Goal: Task Accomplishment & Management: Complete application form

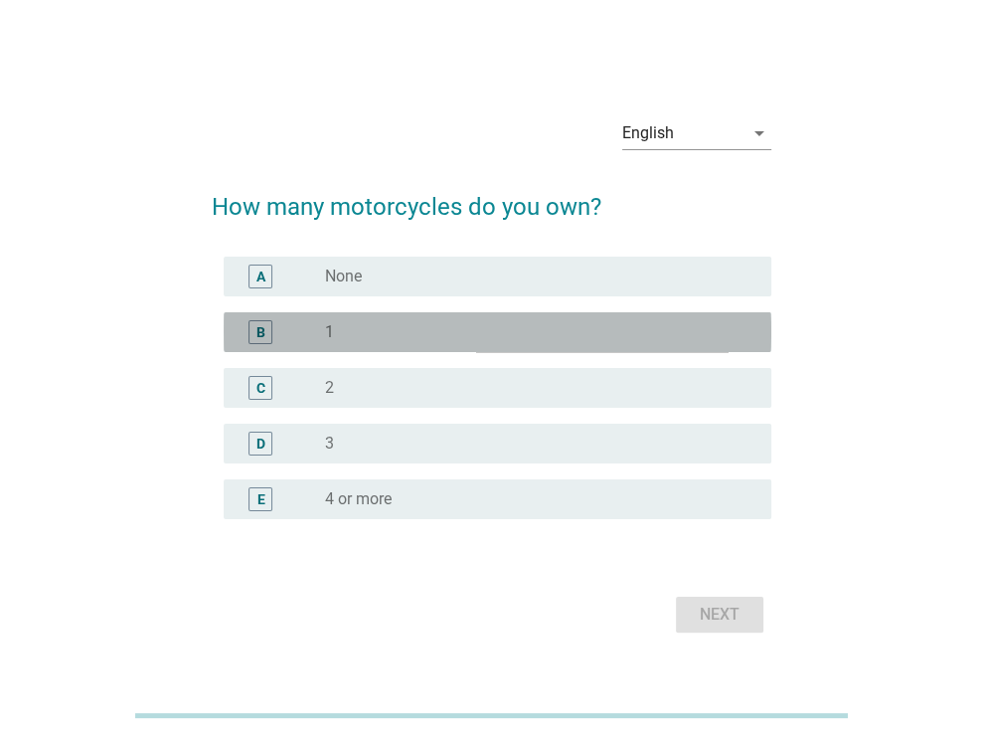
click at [346, 326] on div "radio_button_unchecked 1" at bounding box center [532, 332] width 415 height 20
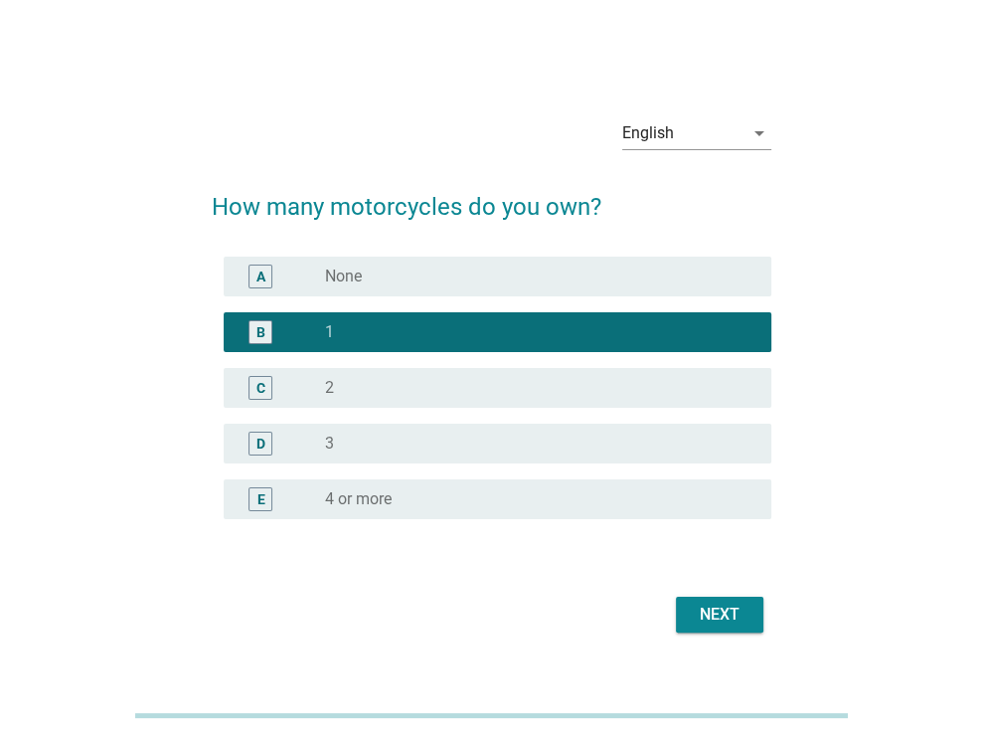
click at [718, 606] on div "Next" at bounding box center [720, 615] width 56 height 24
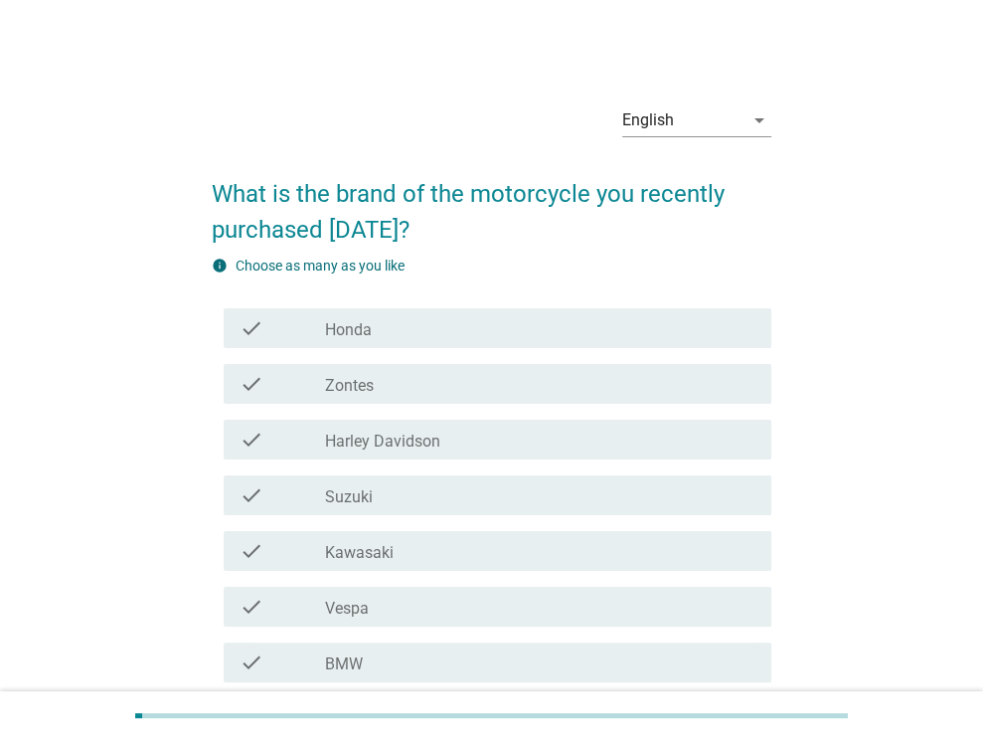
click at [703, 139] on div "English arrow_drop_down" at bounding box center [696, 130] width 149 height 52
click at [703, 128] on div "English" at bounding box center [682, 120] width 121 height 32
click at [677, 176] on div "ภาษาไทย" at bounding box center [696, 184] width 117 height 24
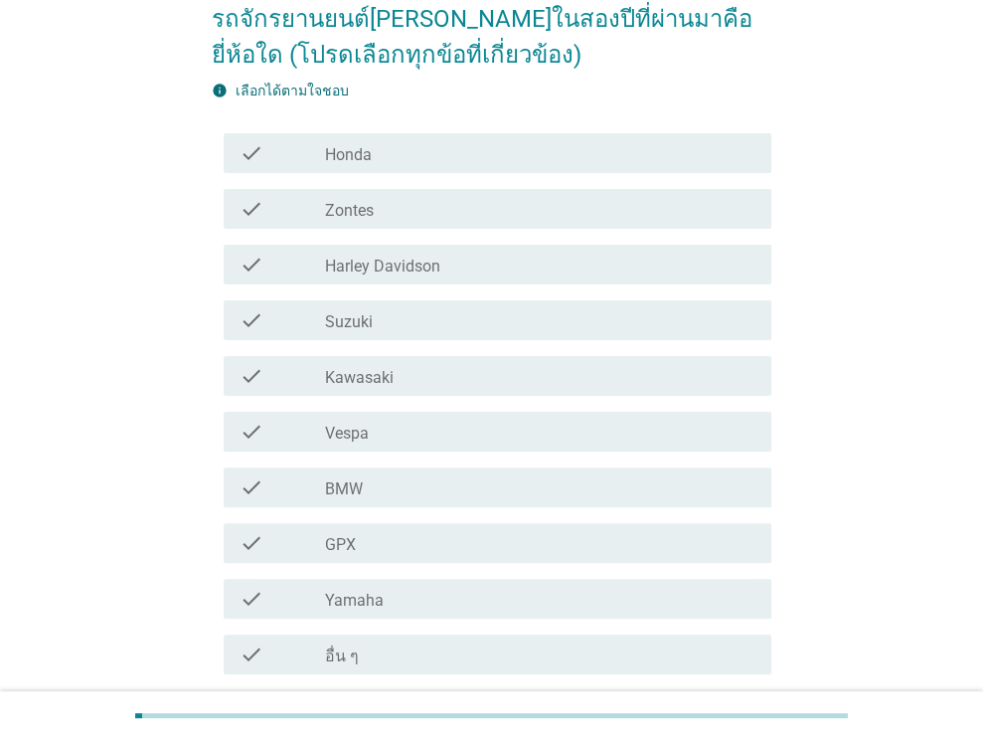
scroll to position [199, 0]
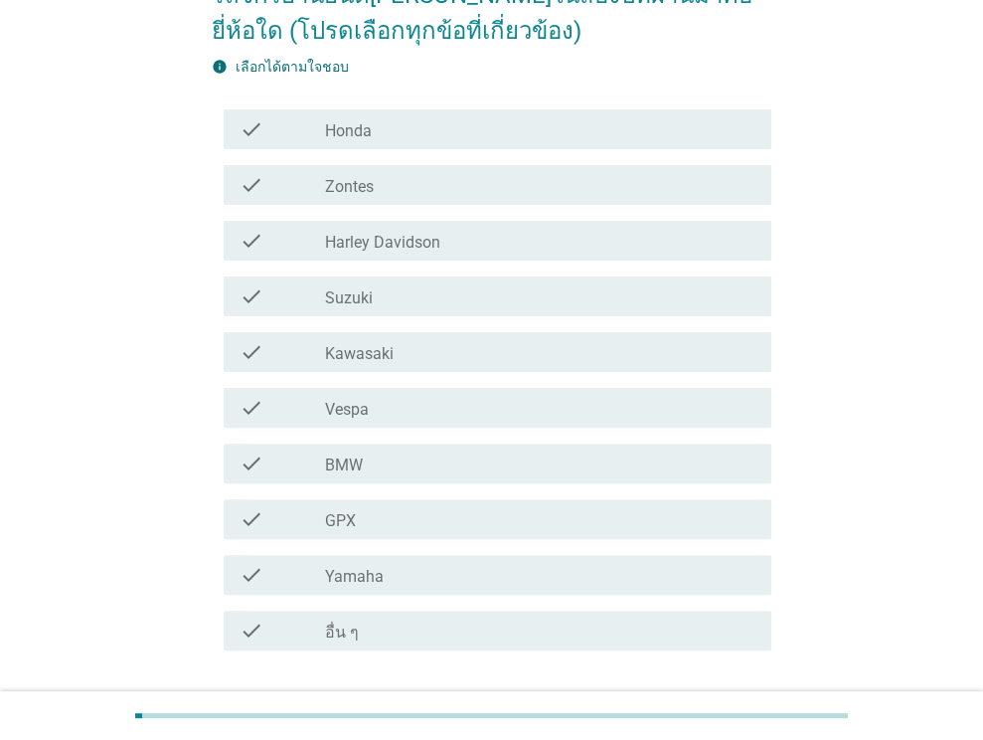
click at [367, 122] on label "Honda" at bounding box center [348, 131] width 47 height 20
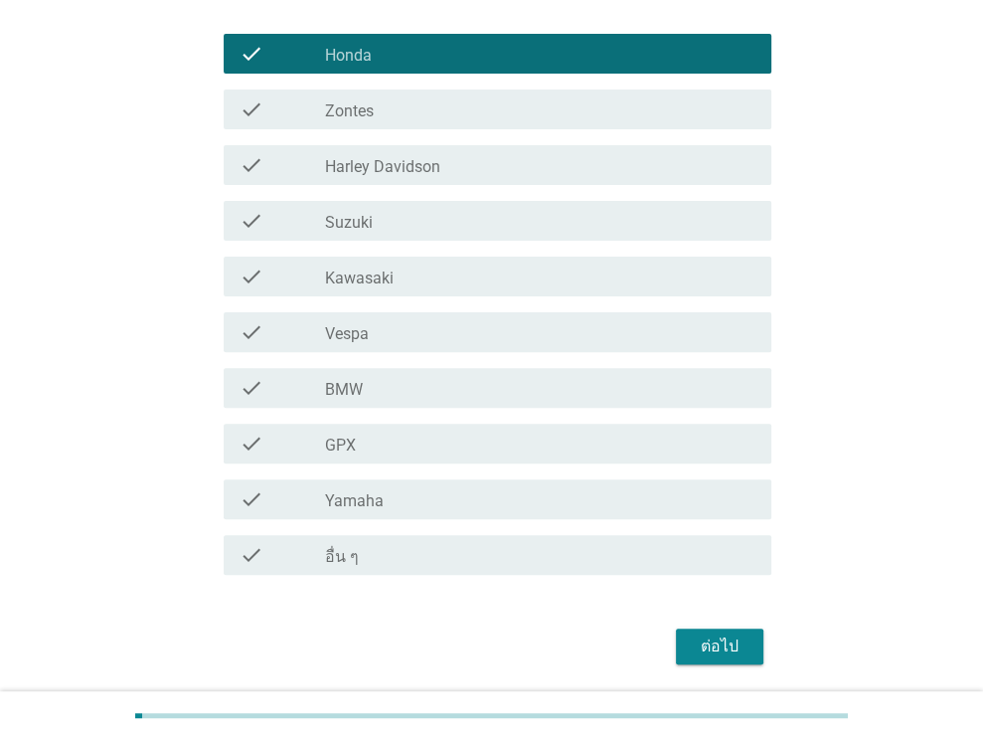
scroll to position [341, 0]
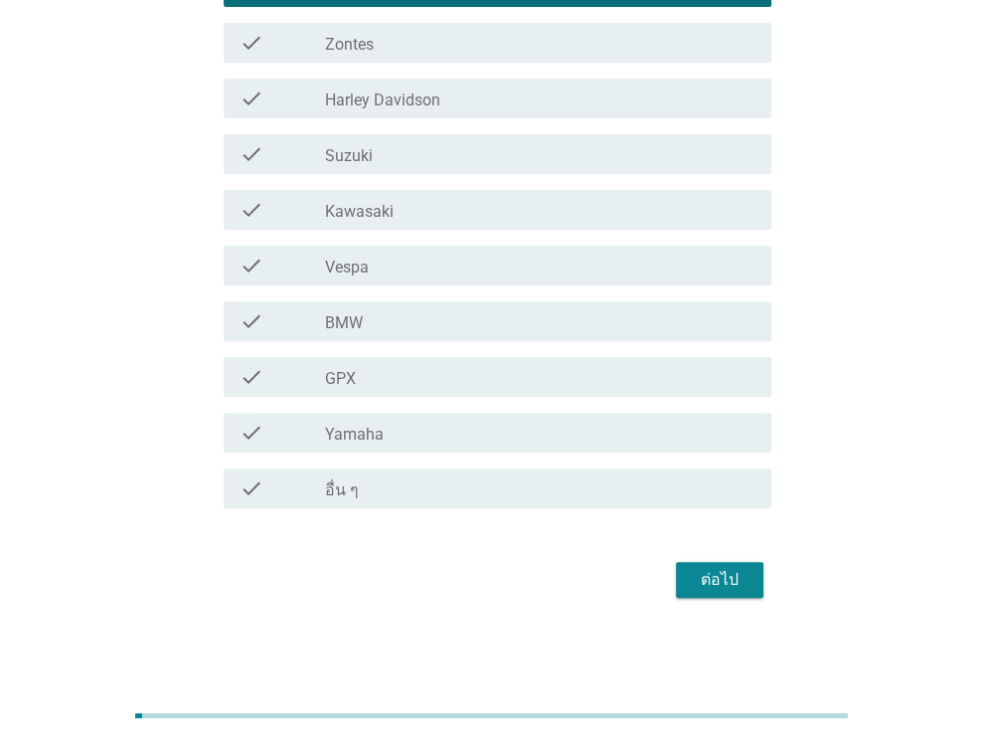
click at [716, 594] on button "ต่อไป" at bounding box center [720, 580] width 88 height 36
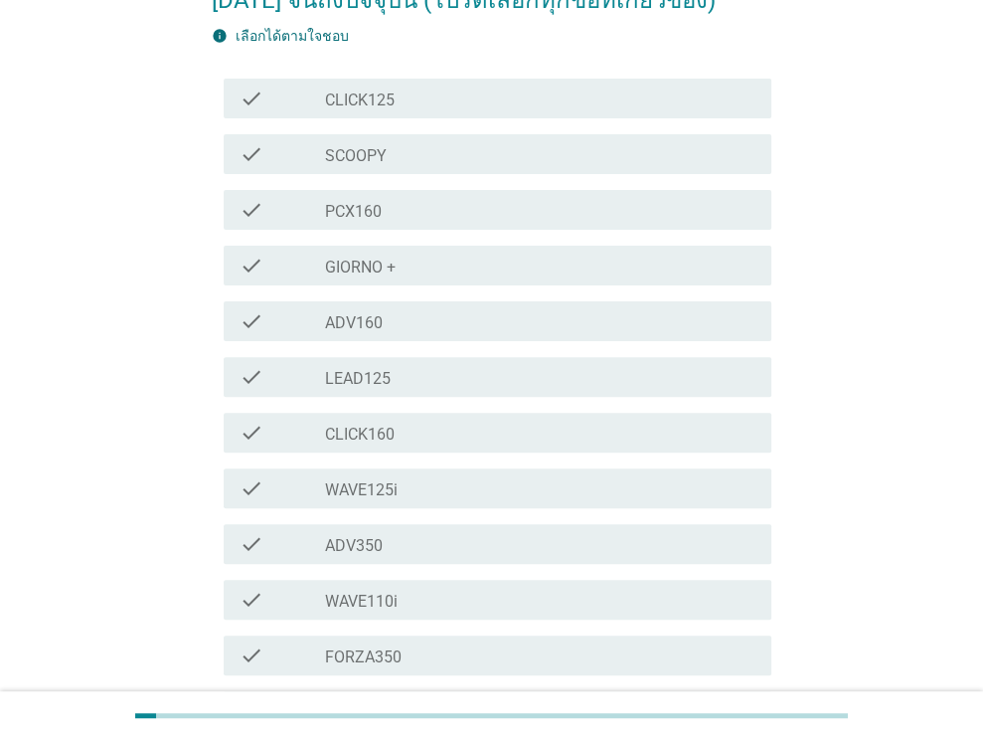
scroll to position [298, 0]
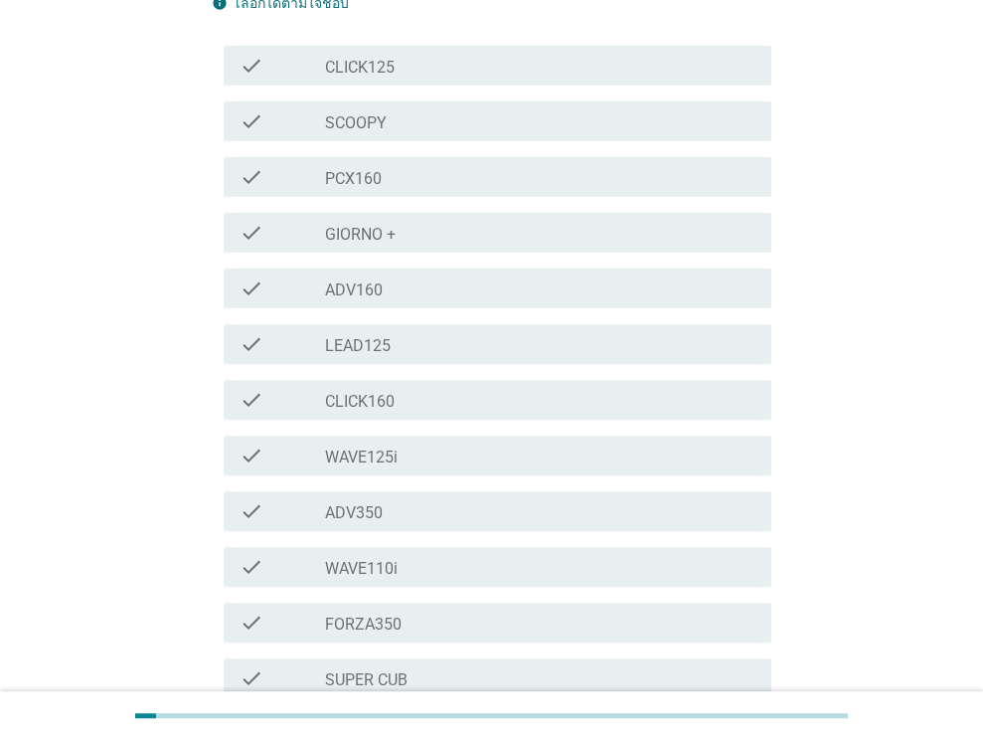
click at [377, 447] on label "WAVE125i" at bounding box center [361, 457] width 73 height 20
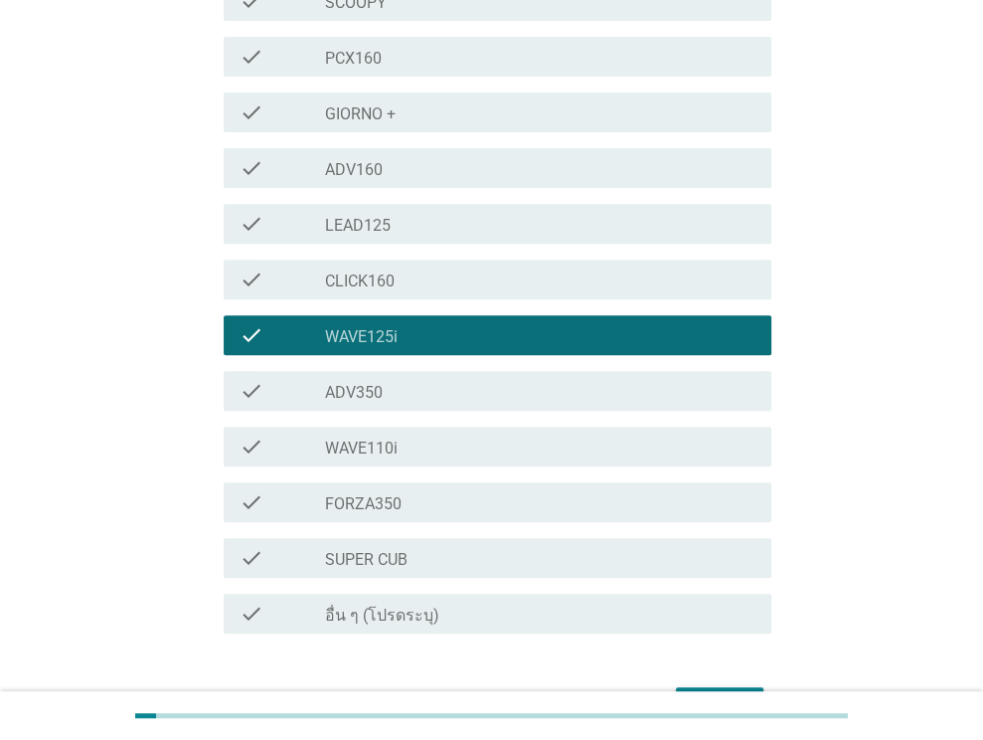
scroll to position [508, 0]
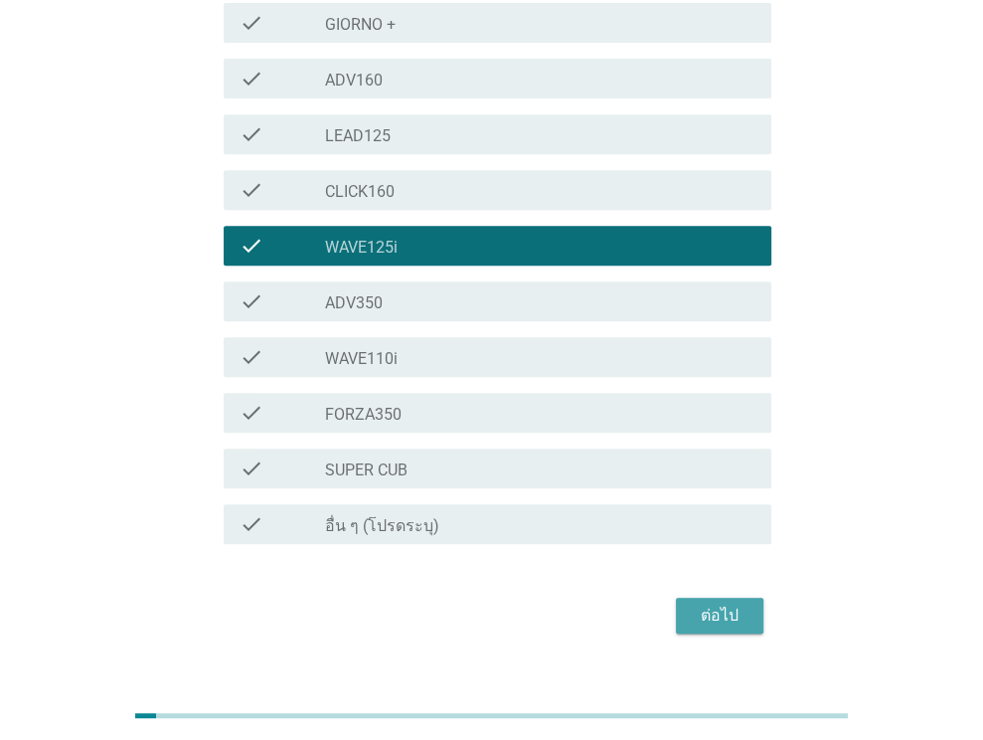
click at [684, 598] on button "ต่อไป" at bounding box center [720, 616] width 88 height 36
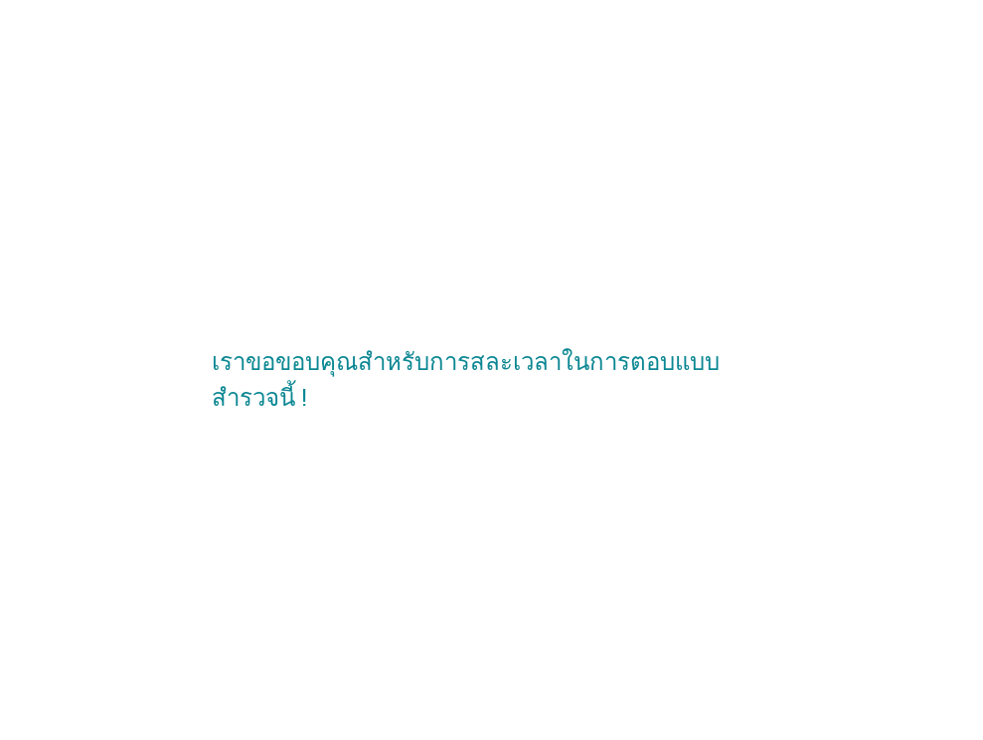
scroll to position [0, 0]
